Goal: Task Accomplishment & Management: Manage account settings

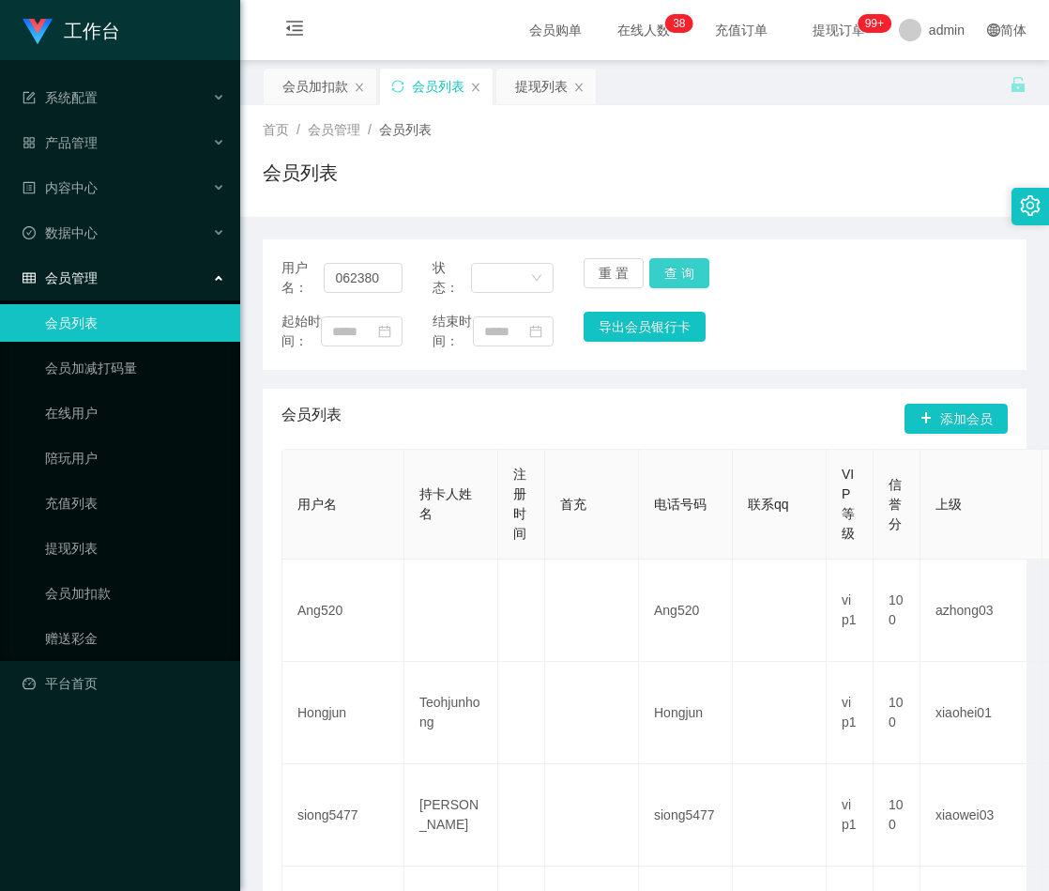
type input "062380"
click at [673, 272] on button "查 询" at bounding box center [679, 273] width 60 height 30
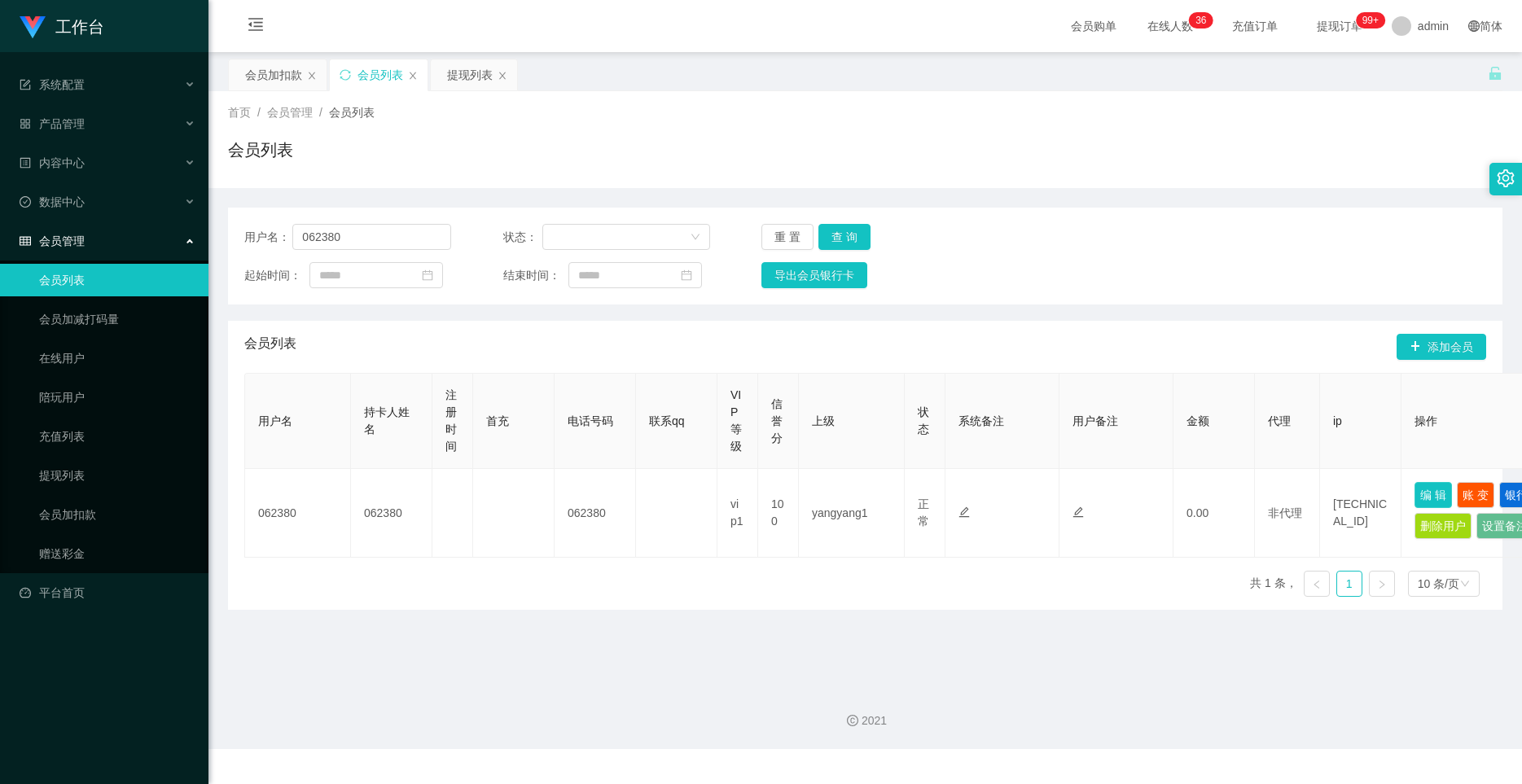
click at [909, 490] on button "编 辑" at bounding box center [1433, 495] width 37 height 26
type input "062380"
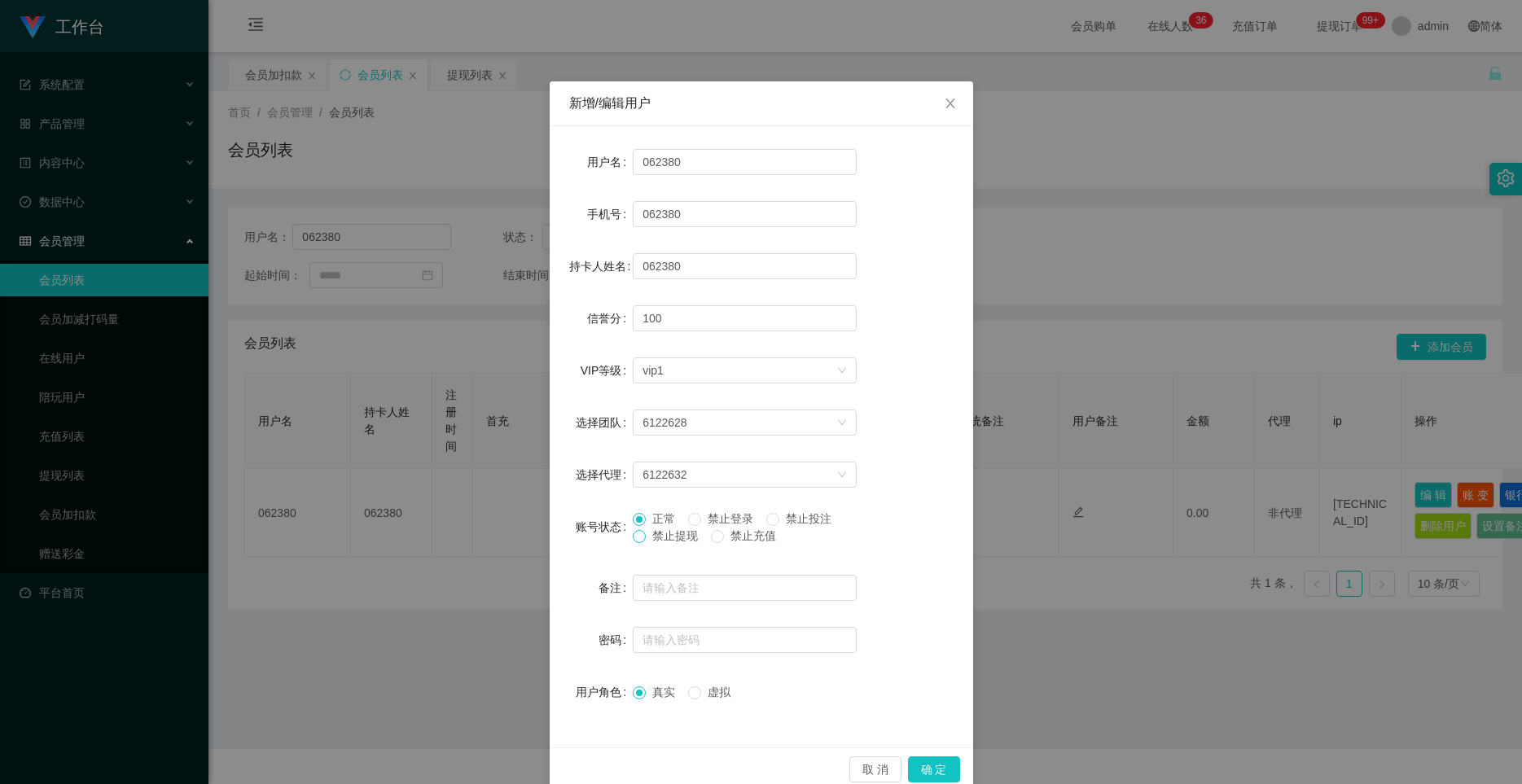
click at [633, 543] on span at bounding box center [639, 536] width 13 height 13
click at [909, 768] on button "确 定" at bounding box center [934, 769] width 52 height 26
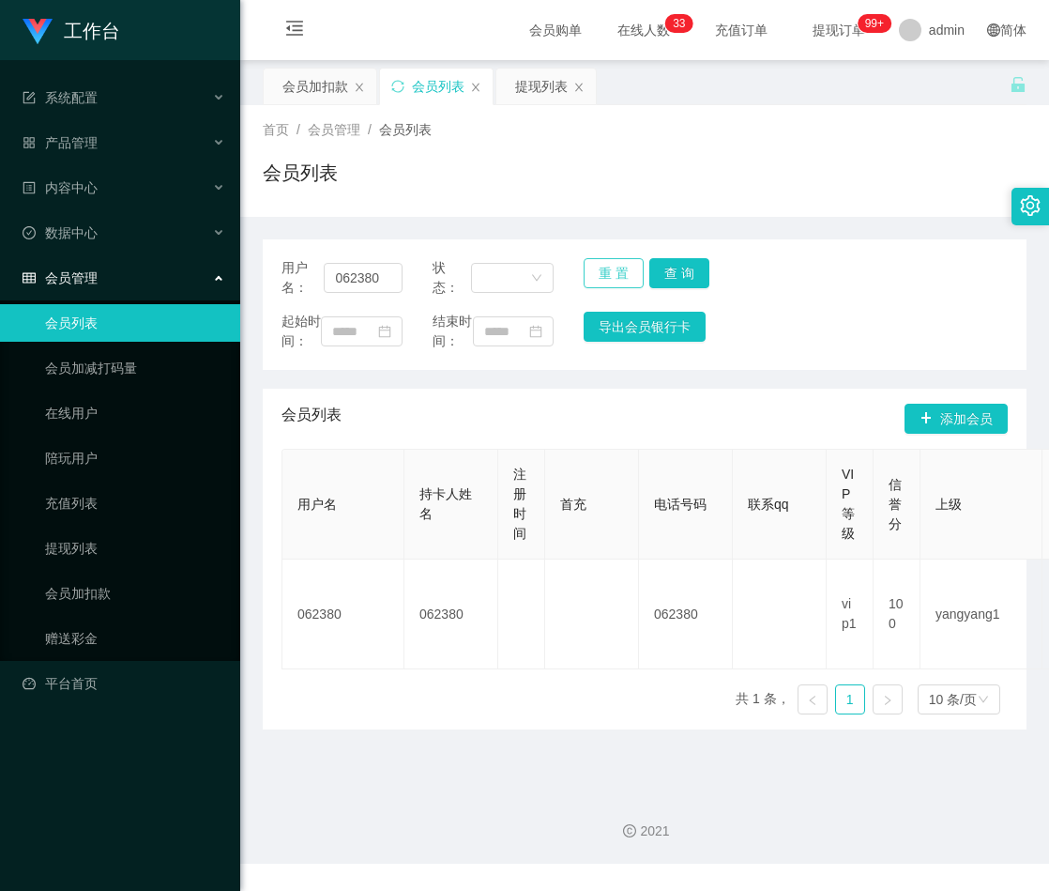
click at [602, 268] on button "重 置" at bounding box center [614, 273] width 60 height 30
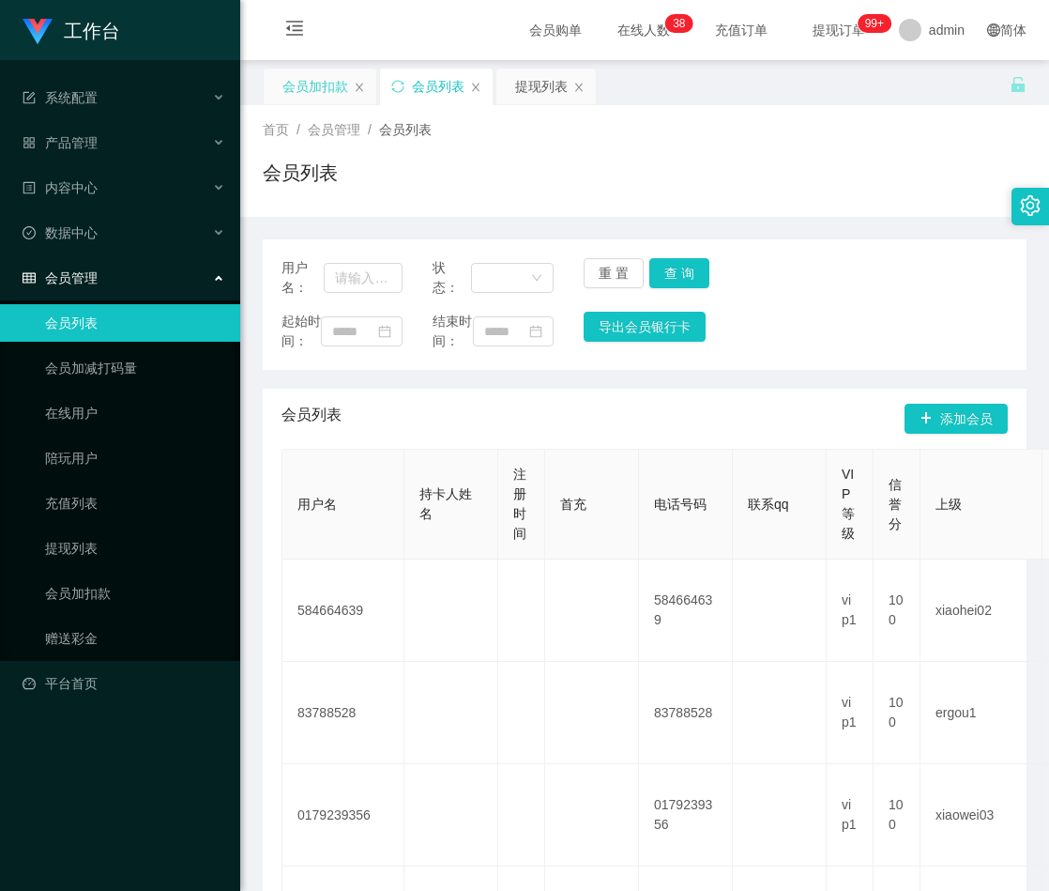
click at [321, 84] on div "会员加扣款" at bounding box center [315, 87] width 66 height 36
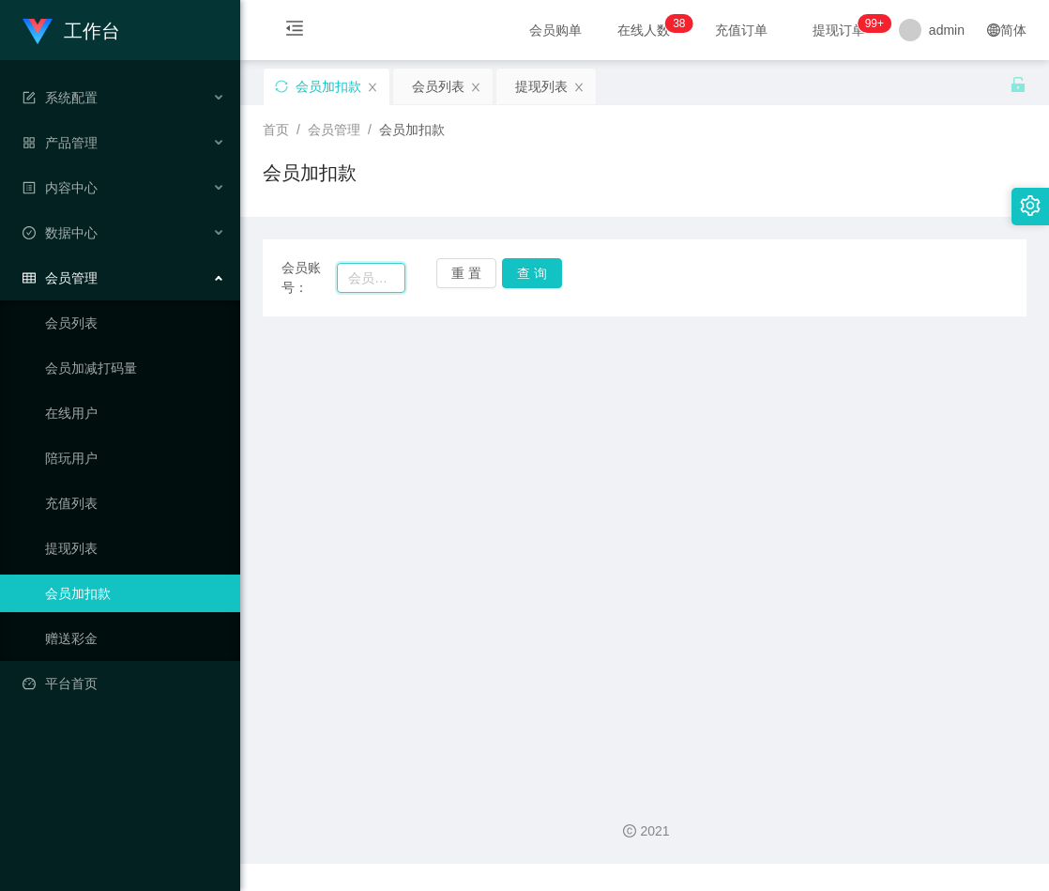
click at [364, 286] on input "text" at bounding box center [371, 278] width 69 height 30
paste input "0179239356"
type input "0179239356"
click at [533, 276] on button "查 询" at bounding box center [532, 273] width 60 height 30
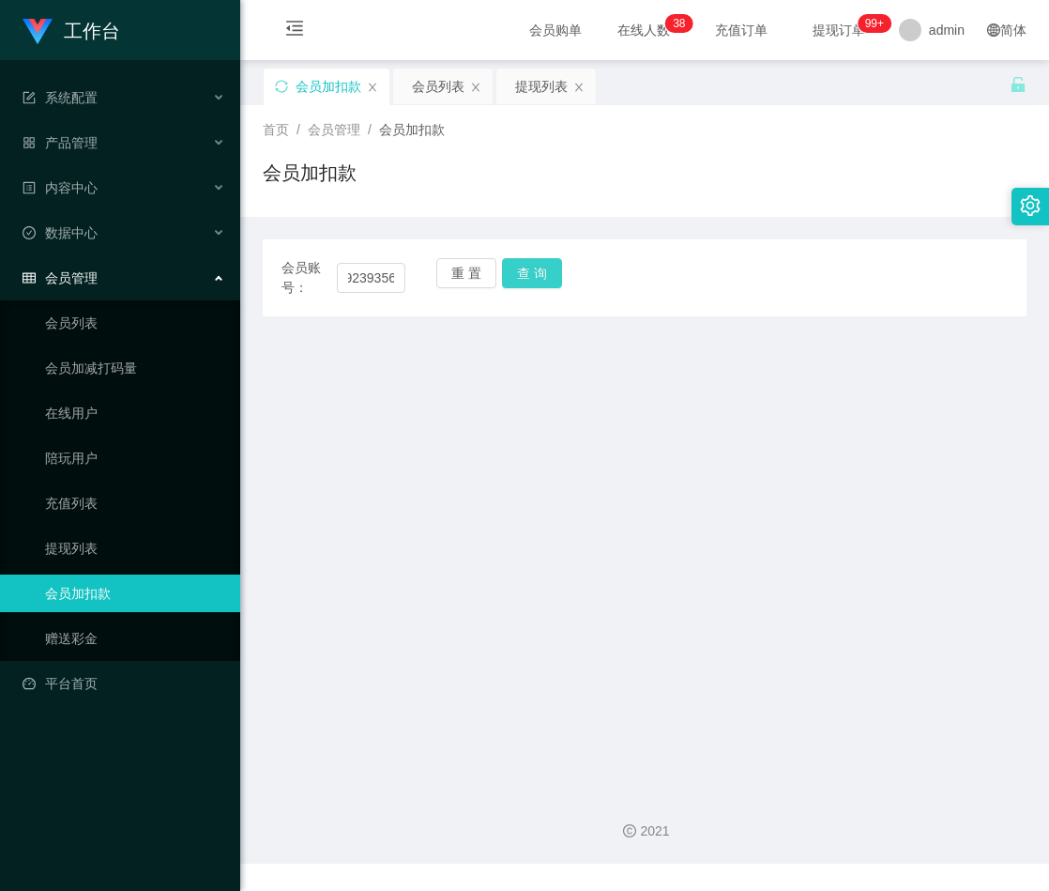
scroll to position [0, 0]
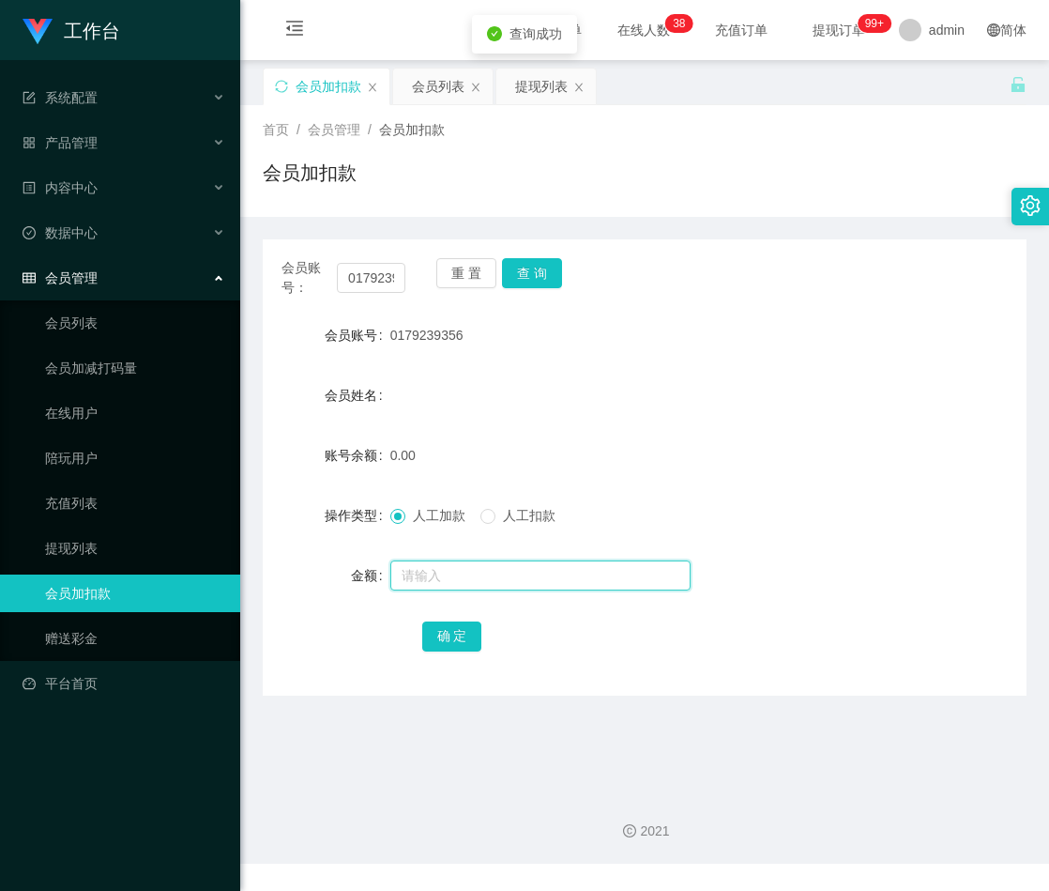
click at [446, 580] on input "text" at bounding box center [540, 575] width 300 height 30
type input "30"
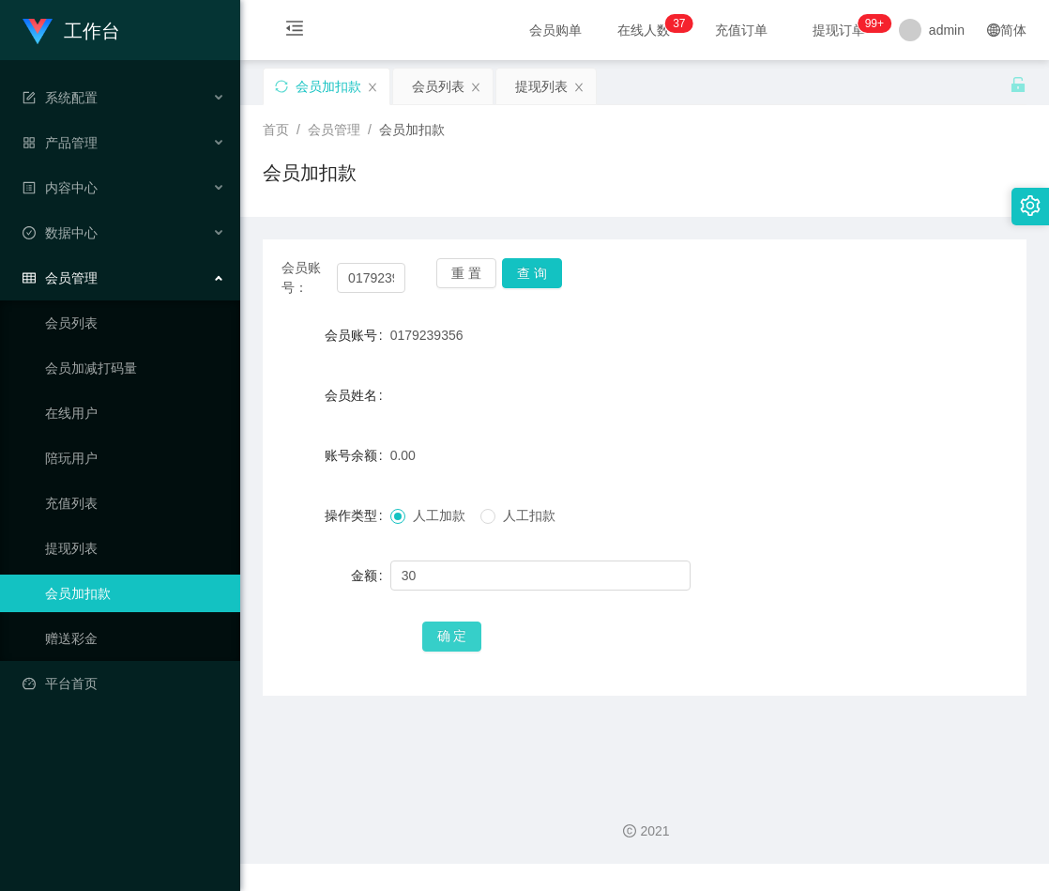
click at [453, 641] on button "确 定" at bounding box center [452, 636] width 60 height 30
click at [463, 261] on button "重 置" at bounding box center [466, 273] width 60 height 30
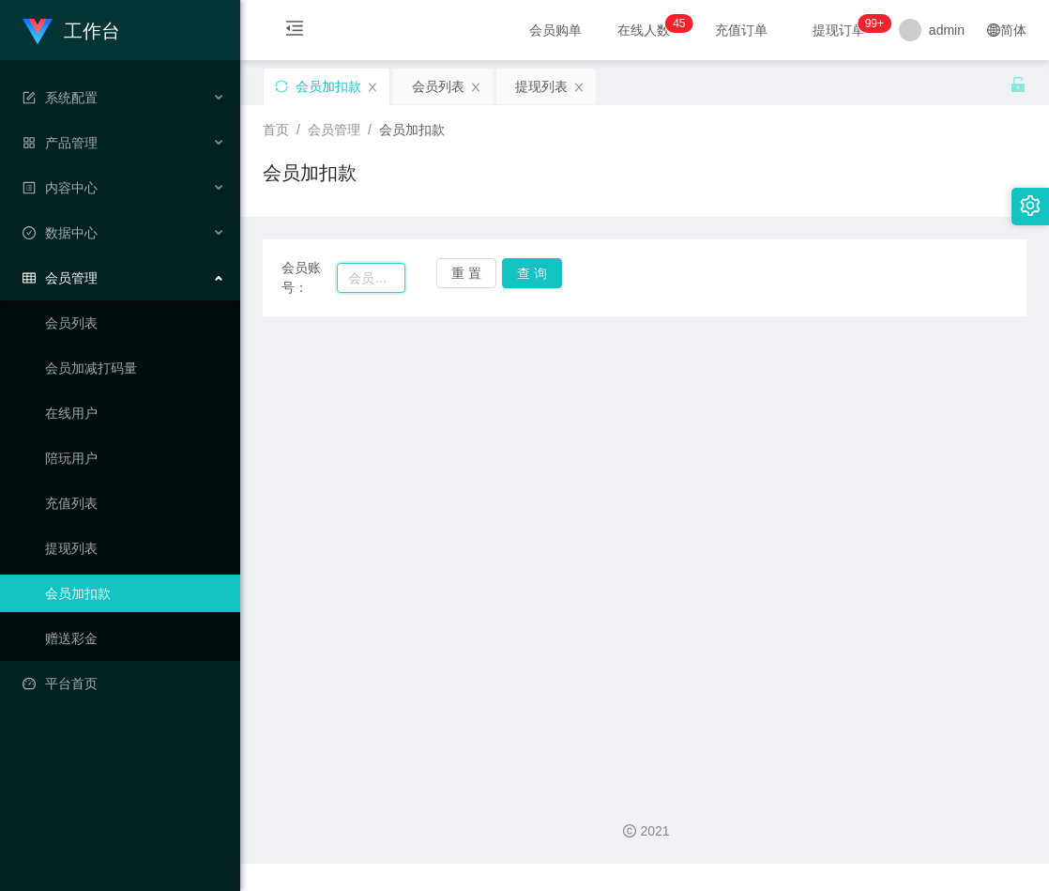
click at [366, 277] on input "text" at bounding box center [371, 278] width 69 height 30
paste input "limhueywen"
type input "limhueywen"
drag, startPoint x: 525, startPoint y: 266, endPoint x: 563, endPoint y: 287, distance: 44.1
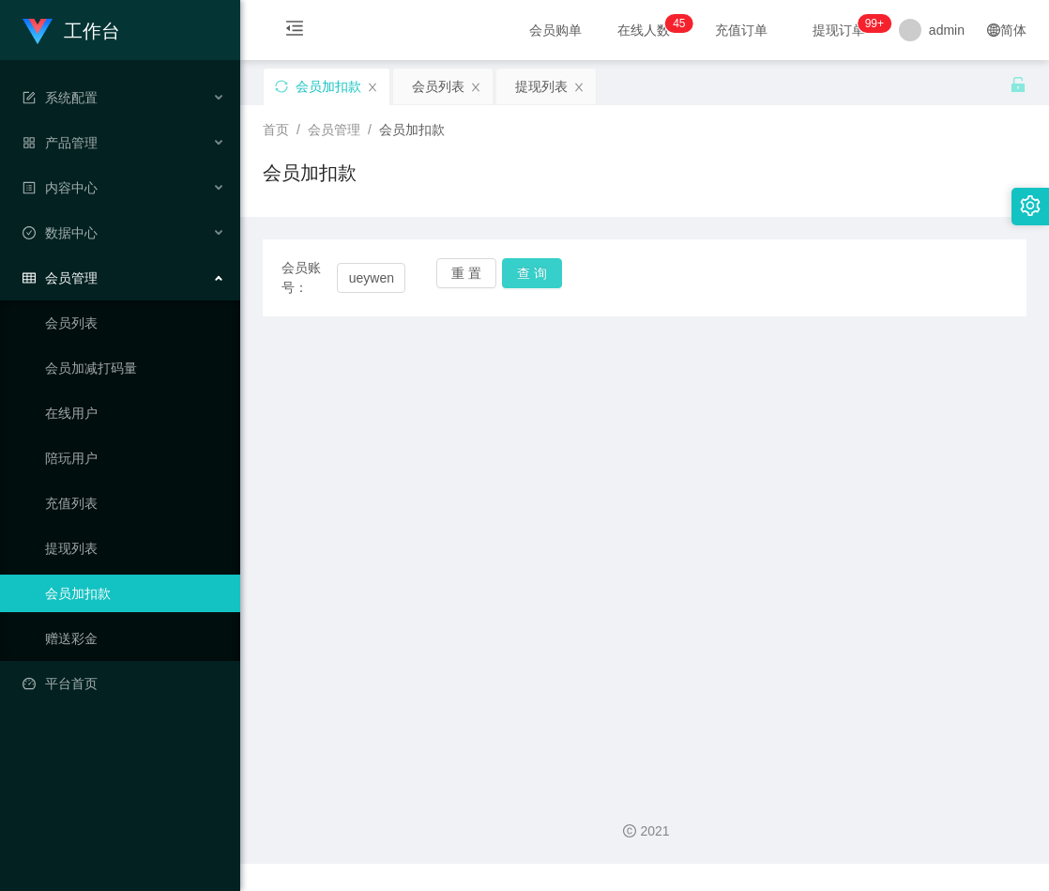
click at [525, 266] on button "查 询" at bounding box center [532, 273] width 60 height 30
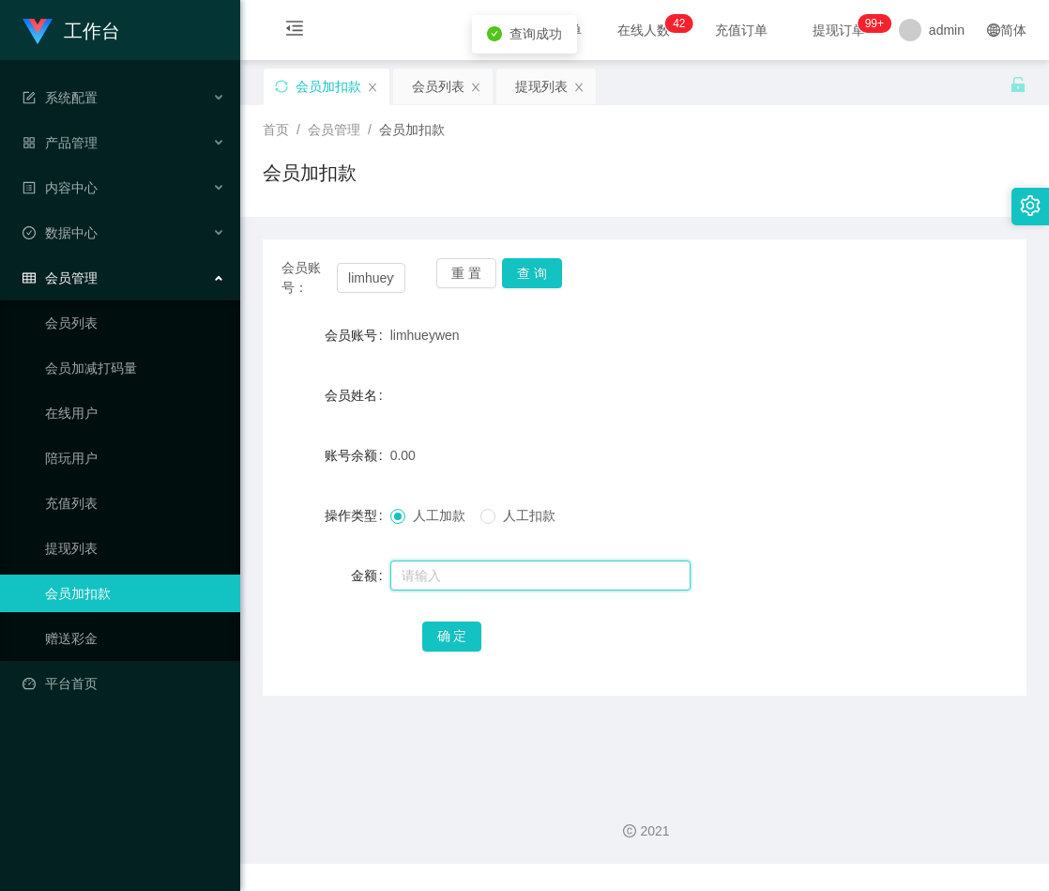
click at [450, 560] on input "text" at bounding box center [540, 575] width 300 height 30
type input "30"
click at [443, 639] on button "确 定" at bounding box center [452, 636] width 60 height 30
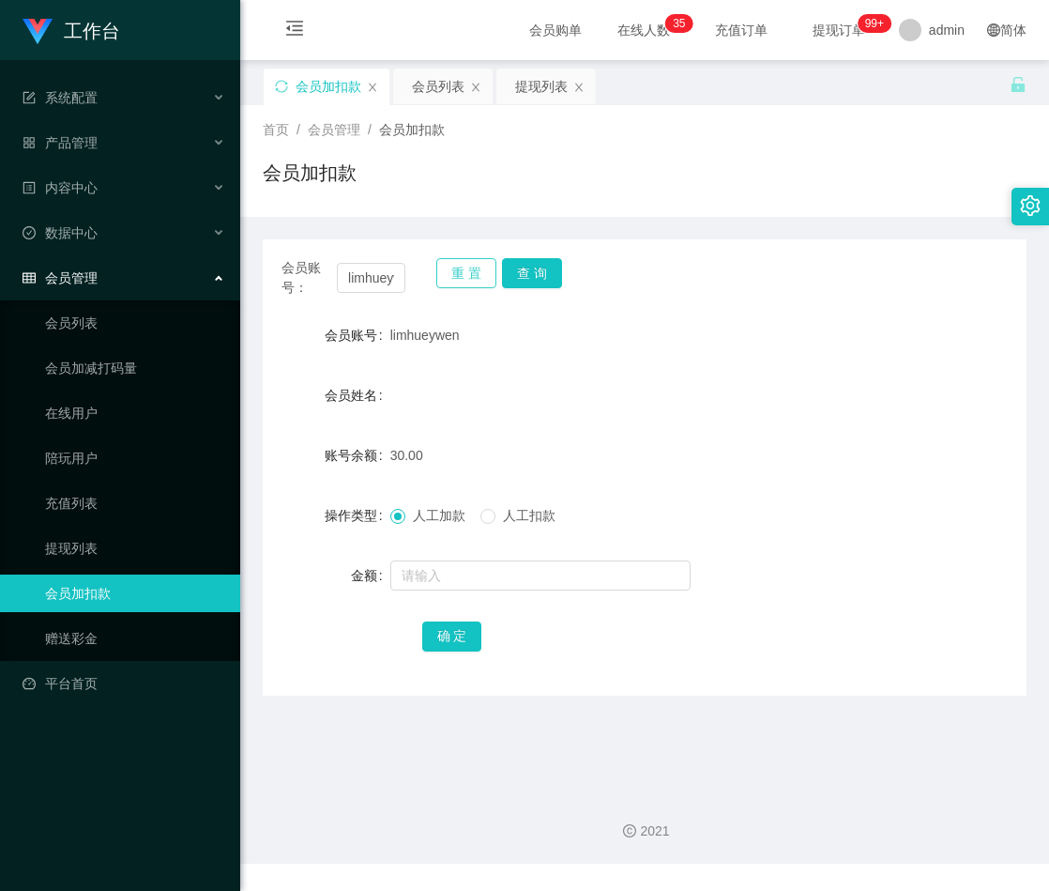
click at [454, 268] on button "重 置" at bounding box center [466, 273] width 60 height 30
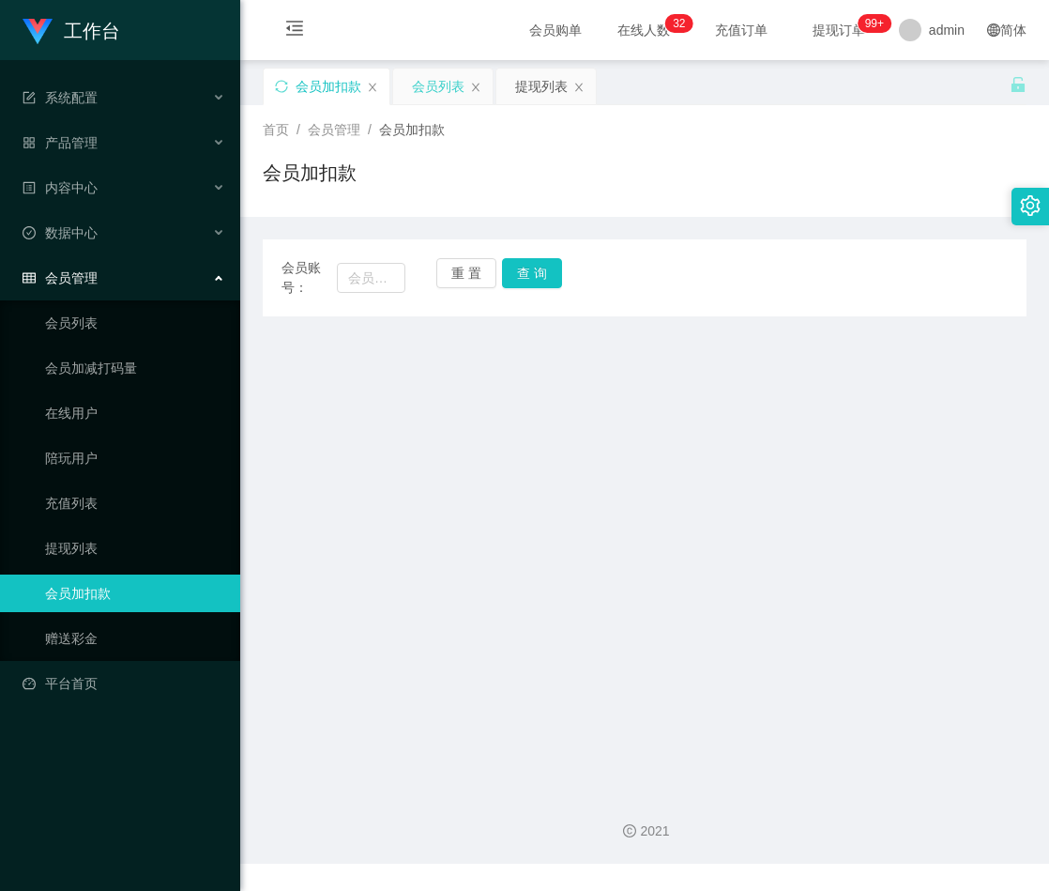
click at [431, 88] on div "会员列表" at bounding box center [438, 87] width 53 height 36
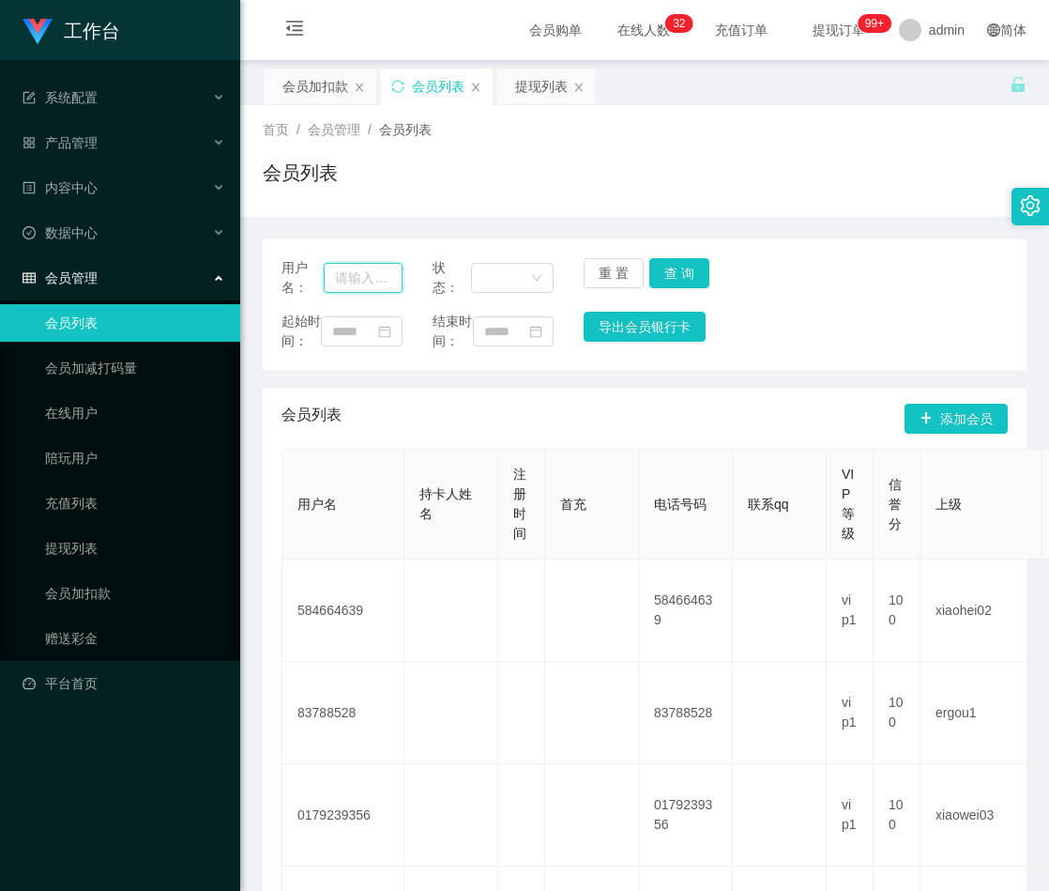
click at [360, 277] on input "text" at bounding box center [363, 278] width 79 height 30
paste input "81783931"
type input "81783931"
click at [673, 277] on button "查 询" at bounding box center [679, 273] width 60 height 30
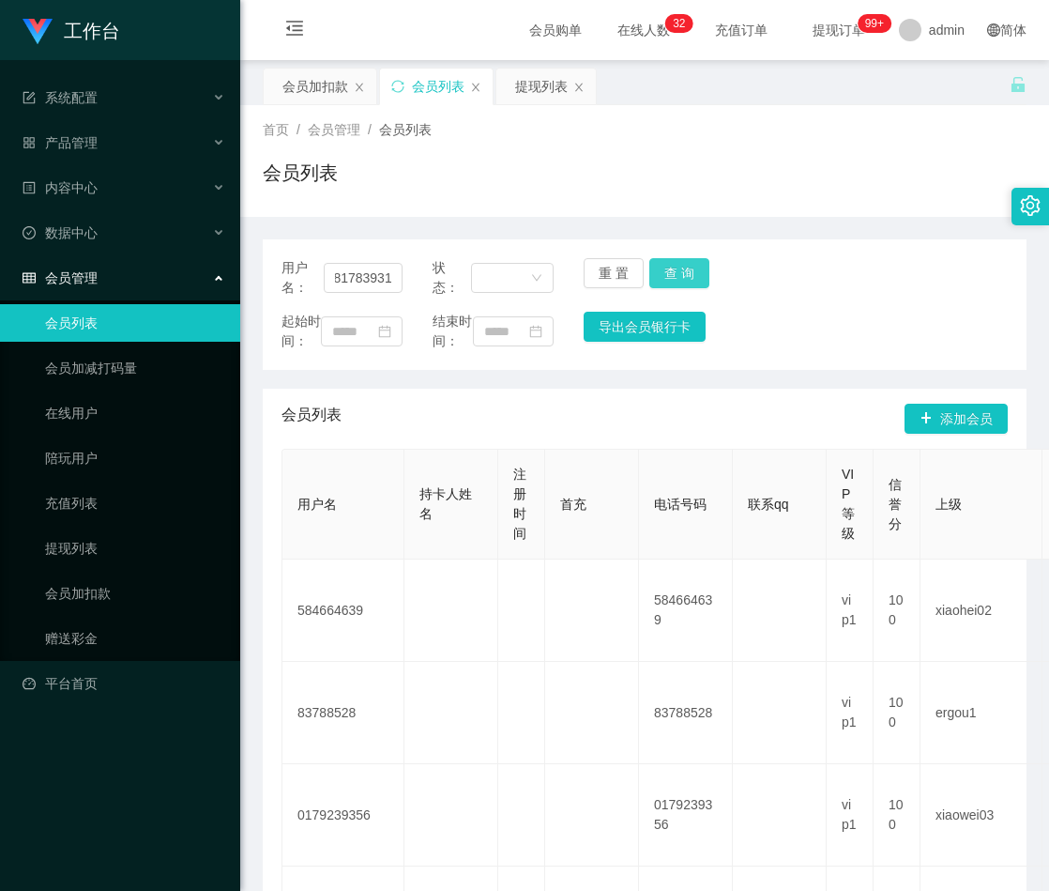
scroll to position [0, 0]
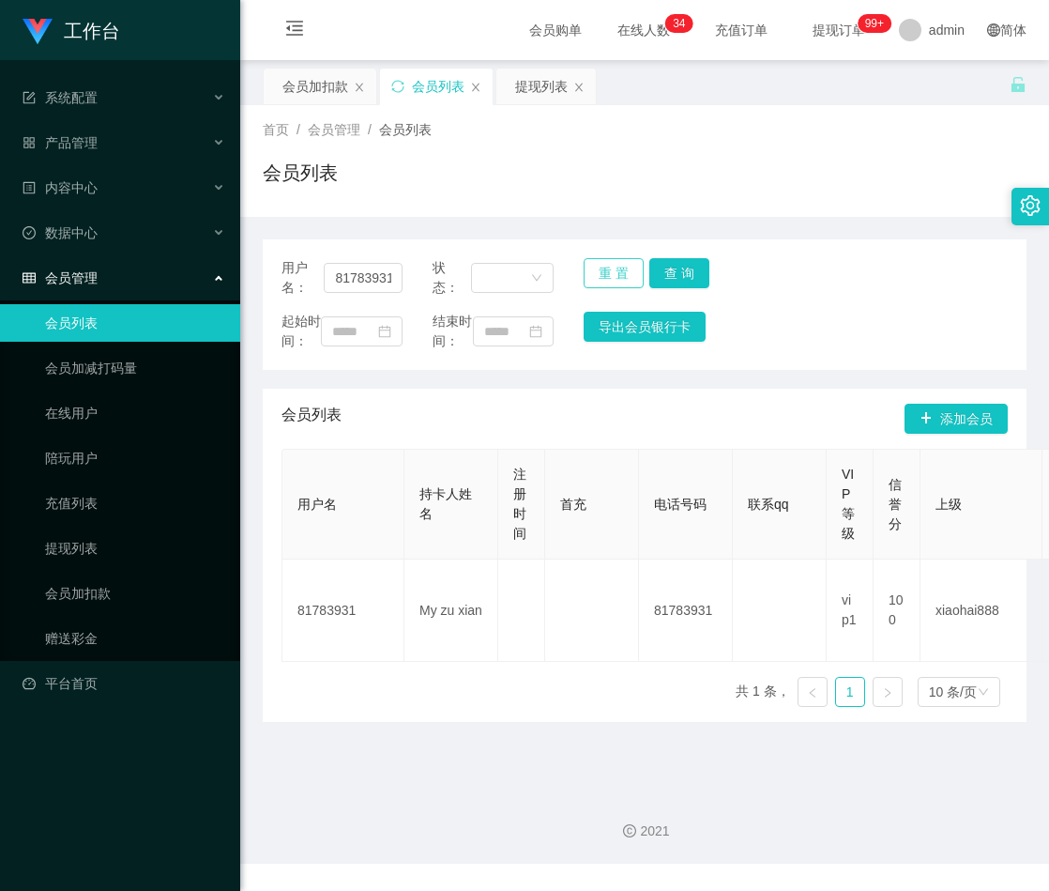
click at [602, 268] on button "重 置" at bounding box center [614, 273] width 60 height 30
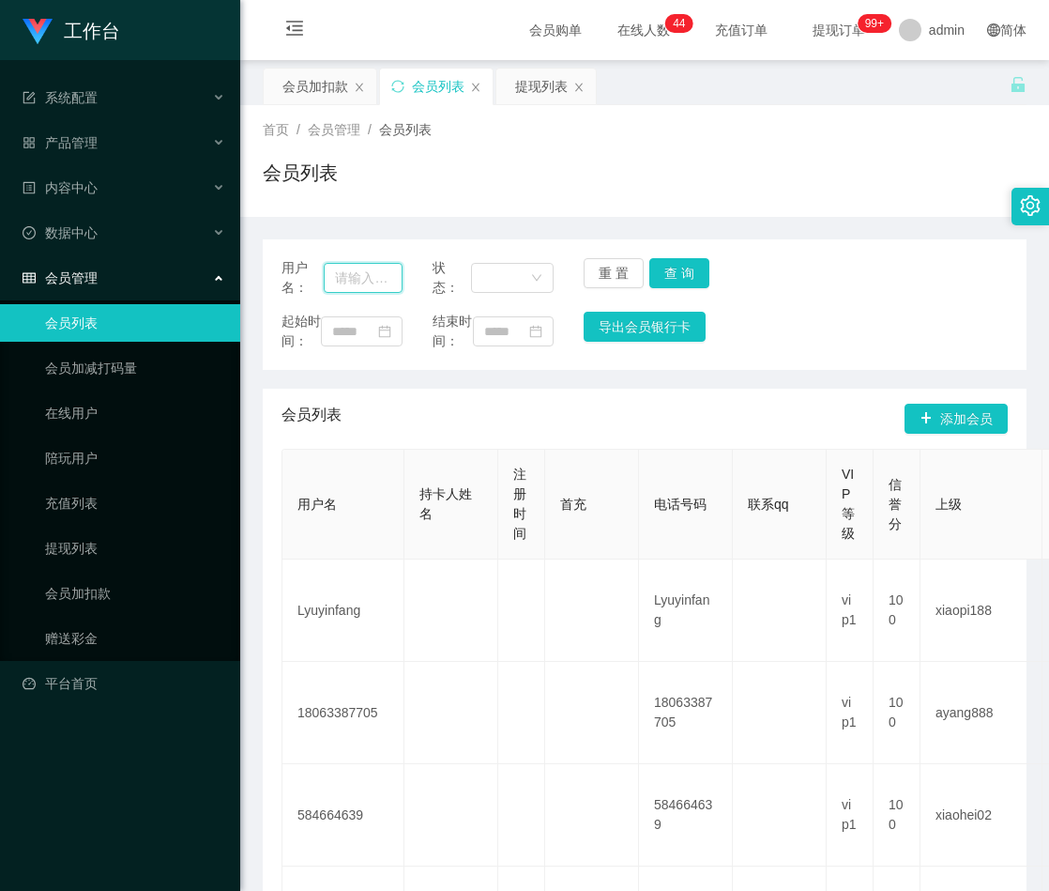
click at [361, 277] on input "text" at bounding box center [363, 278] width 79 height 30
paste input "spark510"
type input "spark510"
click at [660, 277] on button "查 询" at bounding box center [679, 273] width 60 height 30
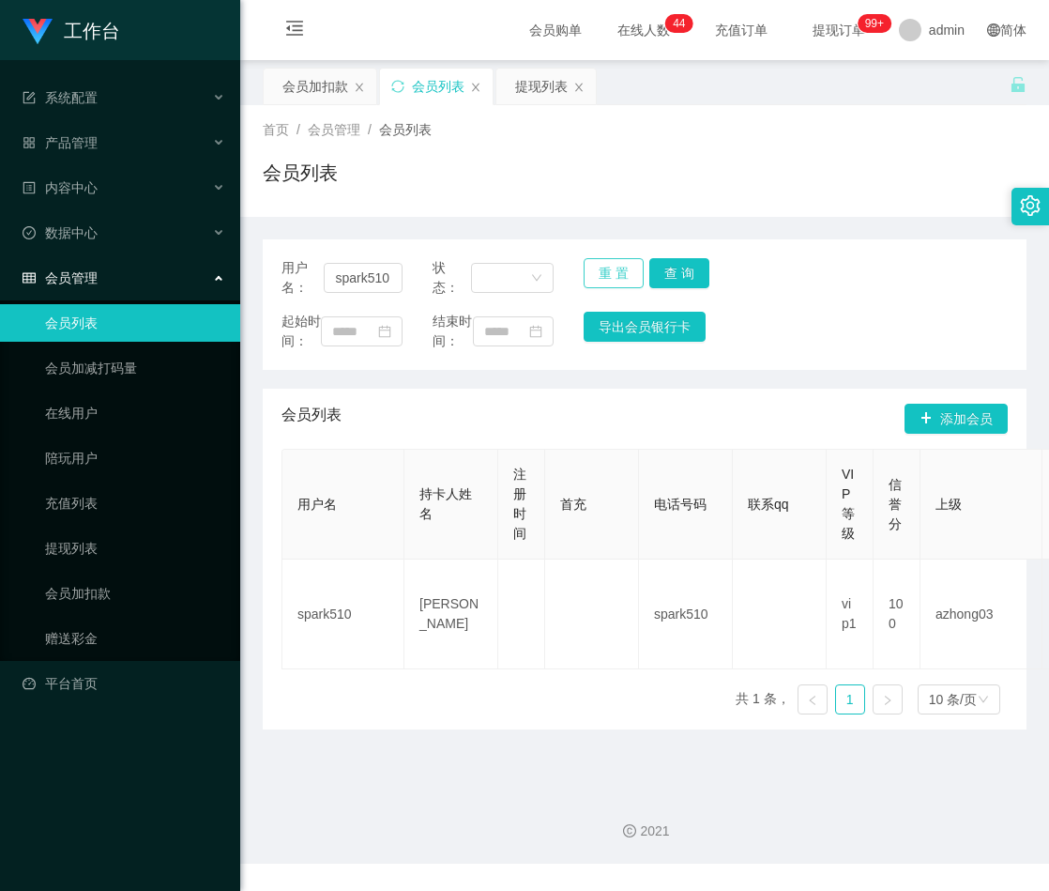
click at [610, 269] on button "重 置" at bounding box center [614, 273] width 60 height 30
